Goal: Navigation & Orientation: Find specific page/section

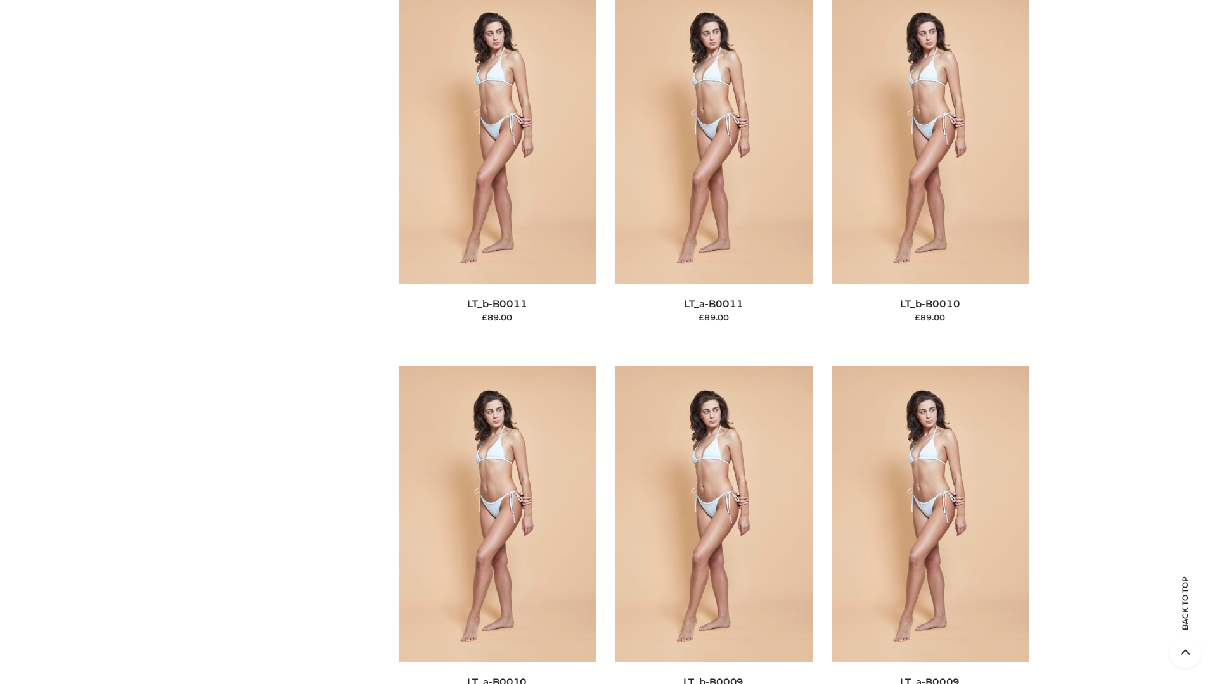
scroll to position [5690, 0]
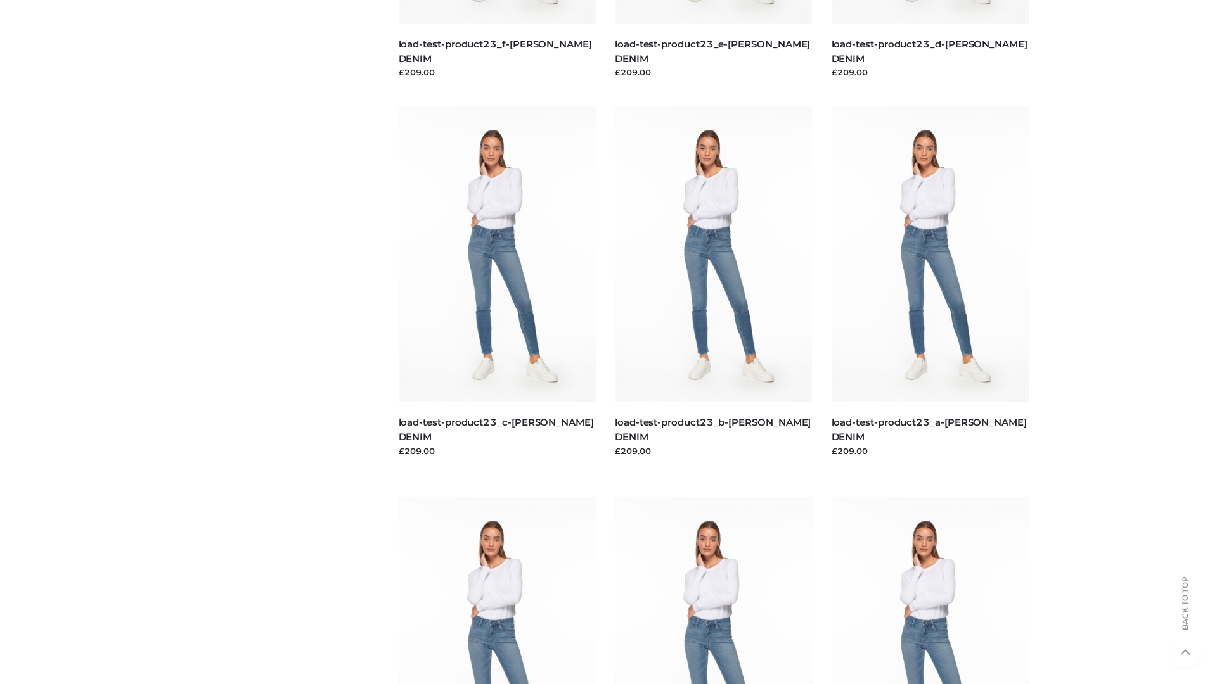
scroll to position [1111, 0]
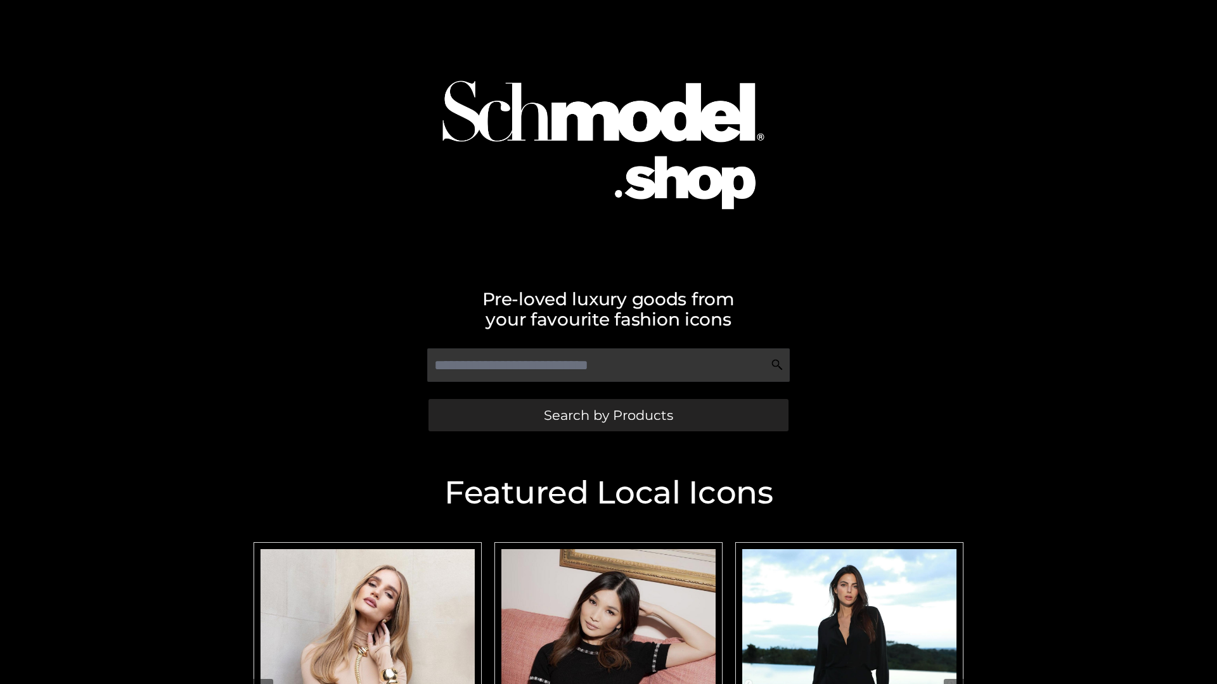
click at [608, 415] on span "Search by Products" at bounding box center [608, 415] width 129 height 13
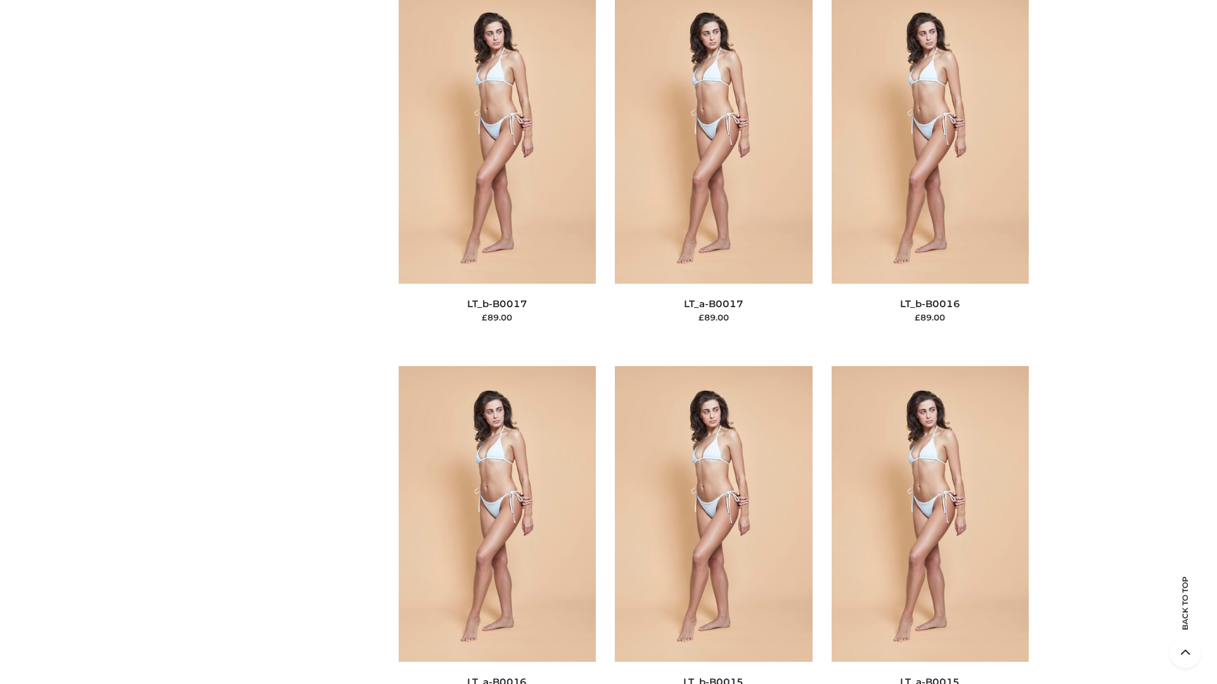
scroll to position [4164, 0]
